Goal: Task Accomplishment & Management: Use online tool/utility

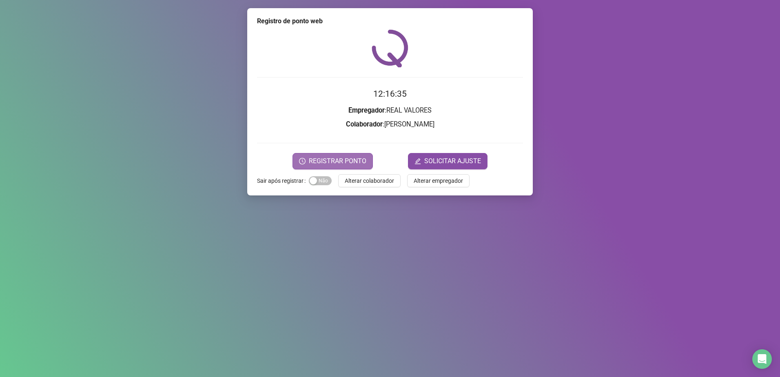
click at [352, 162] on span "REGISTRAR PONTO" at bounding box center [338, 161] width 58 height 10
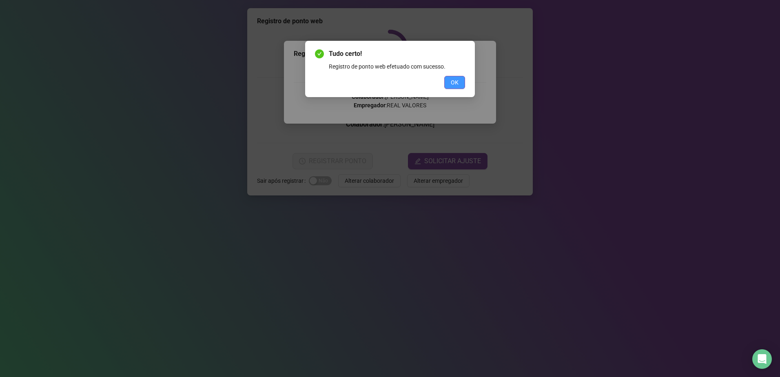
click at [458, 81] on span "OK" at bounding box center [455, 82] width 8 height 9
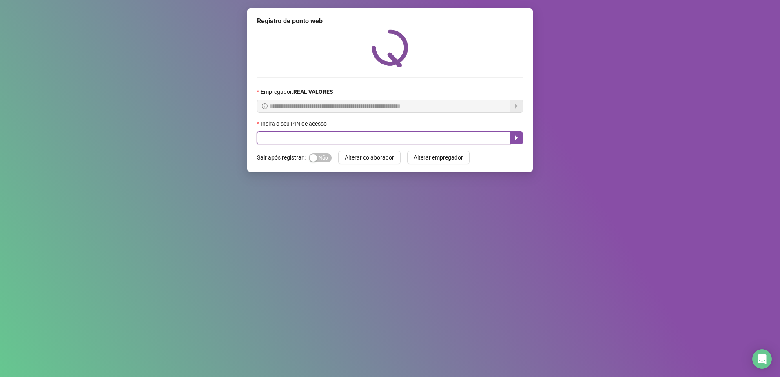
click at [343, 140] on input "text" at bounding box center [383, 137] width 253 height 13
click at [370, 141] on input "text" at bounding box center [383, 137] width 253 height 13
type input "*****"
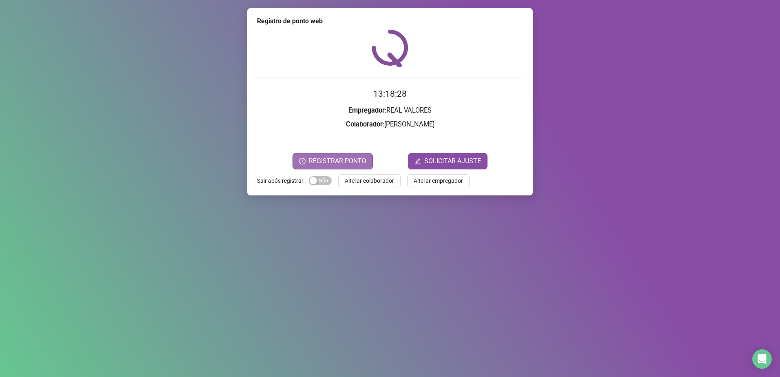
click at [339, 163] on span "REGISTRAR PONTO" at bounding box center [338, 161] width 58 height 10
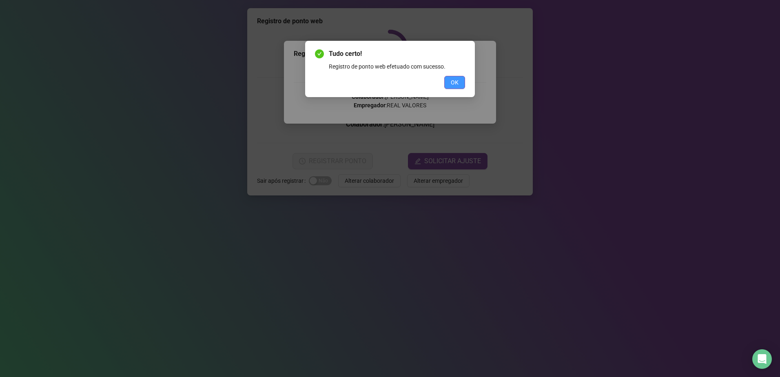
click at [457, 88] on button "OK" at bounding box center [454, 82] width 21 height 13
